Goal: Information Seeking & Learning: Learn about a topic

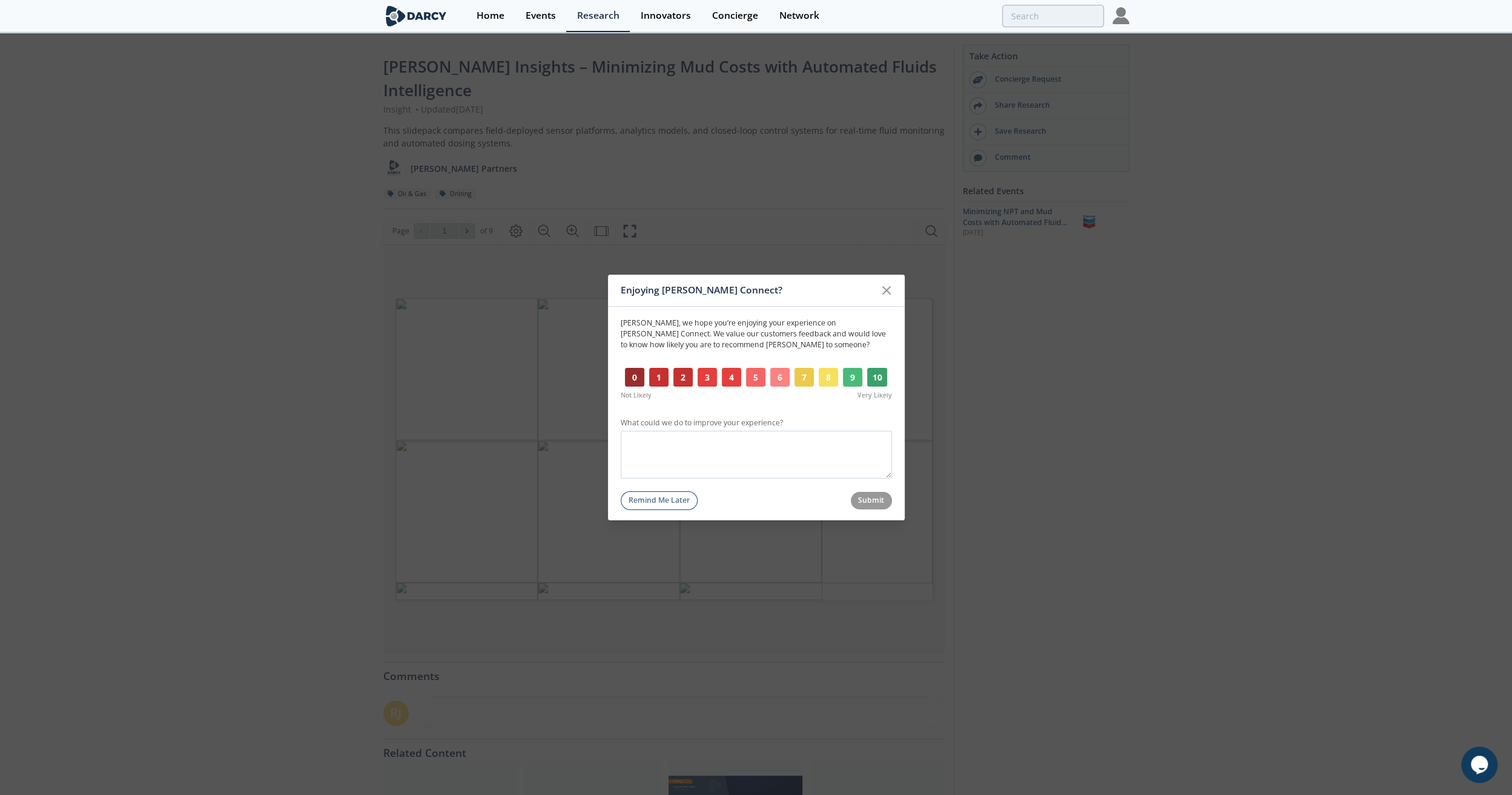
drag, startPoint x: 894, startPoint y: 292, endPoint x: 881, endPoint y: 288, distance: 13.6
click at [894, 292] on div at bounding box center [886, 290] width 23 height 23
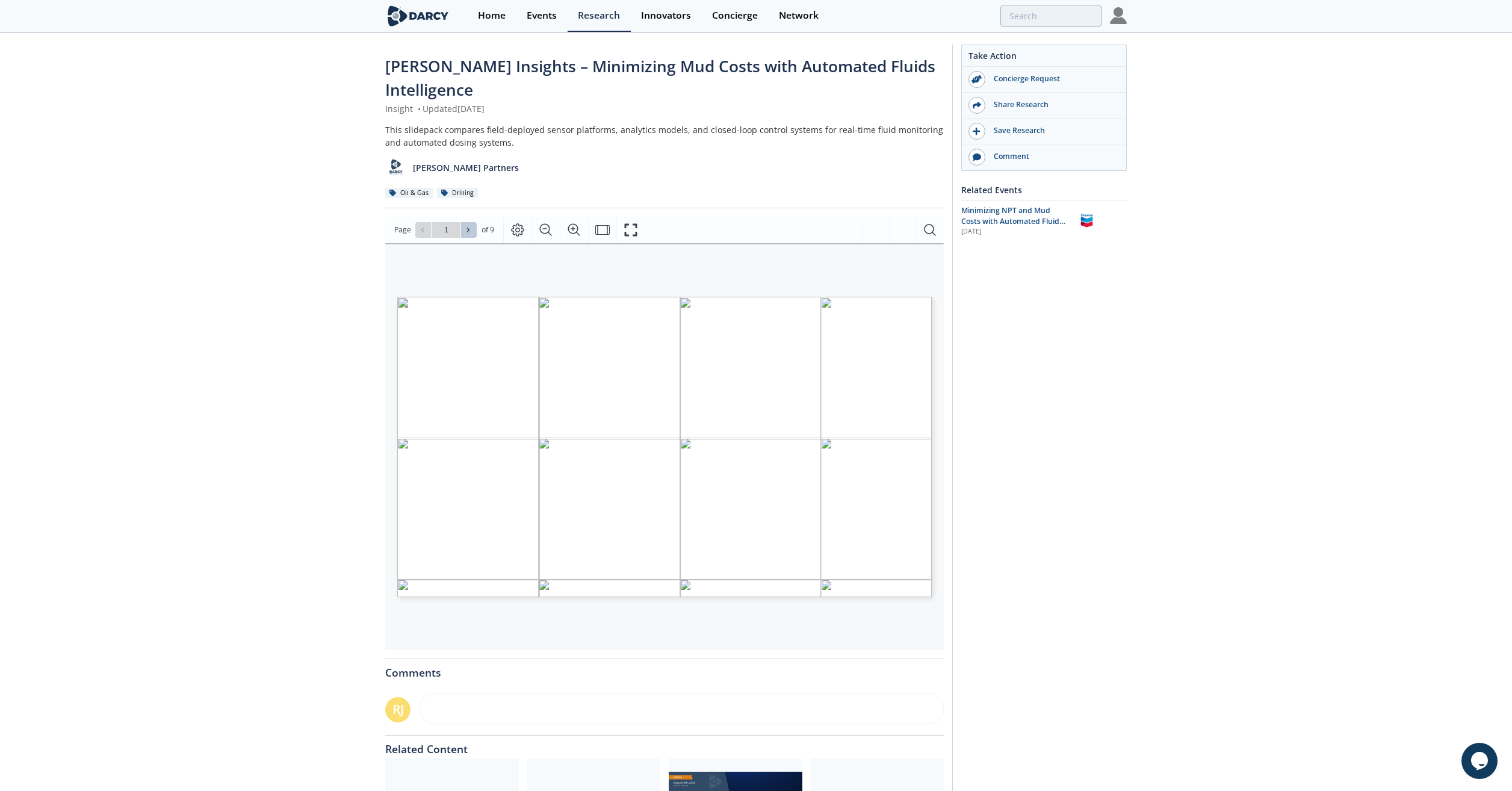
click at [468, 228] on icon at bounding box center [468, 230] width 7 height 7
type input "2"
click at [468, 228] on icon at bounding box center [468, 230] width 7 height 7
type input "3"
click at [468, 228] on icon at bounding box center [468, 230] width 7 height 7
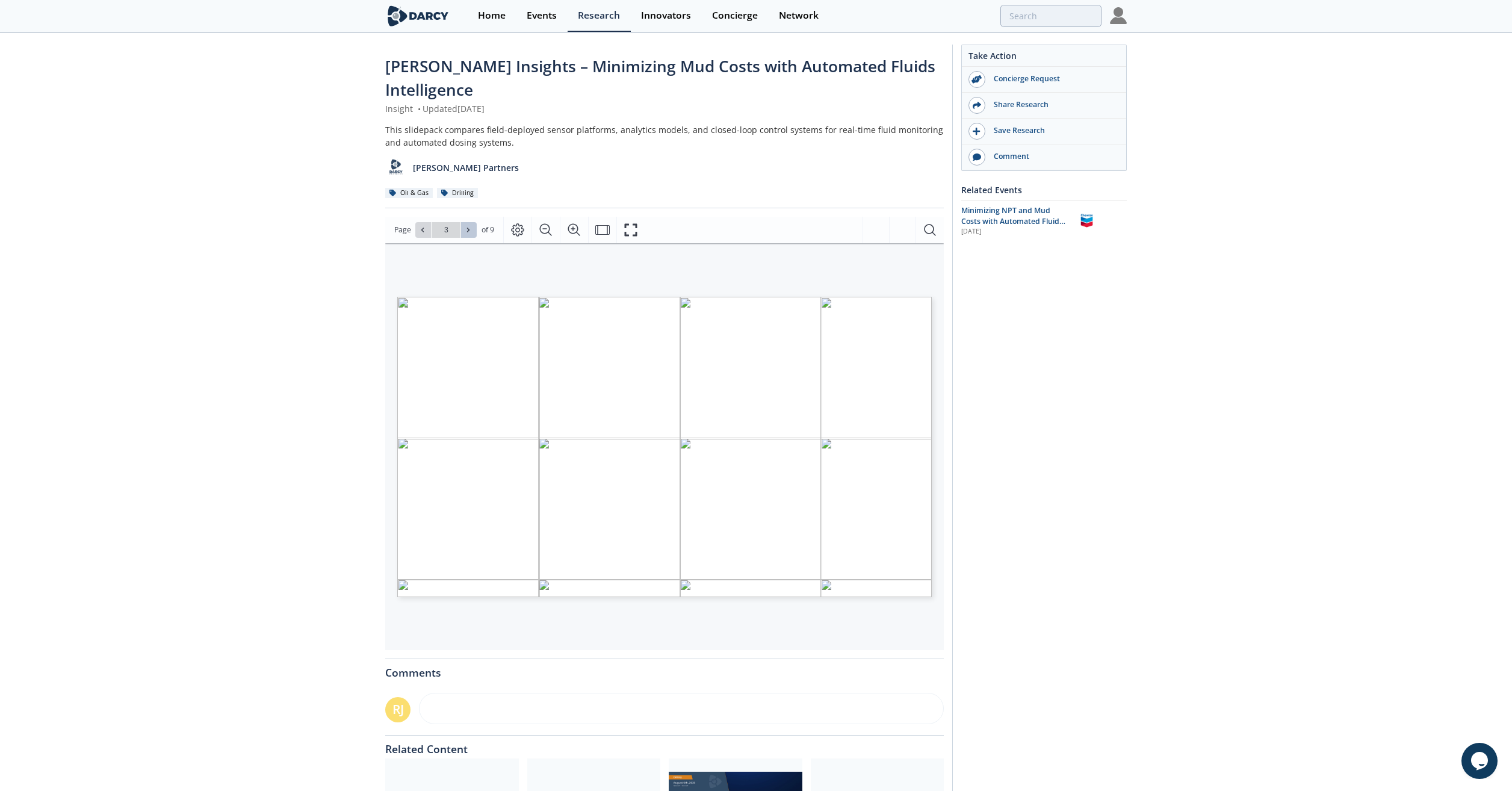
type input "4"
click at [468, 228] on icon at bounding box center [468, 230] width 7 height 7
type input "7"
